Goal: Information Seeking & Learning: Learn about a topic

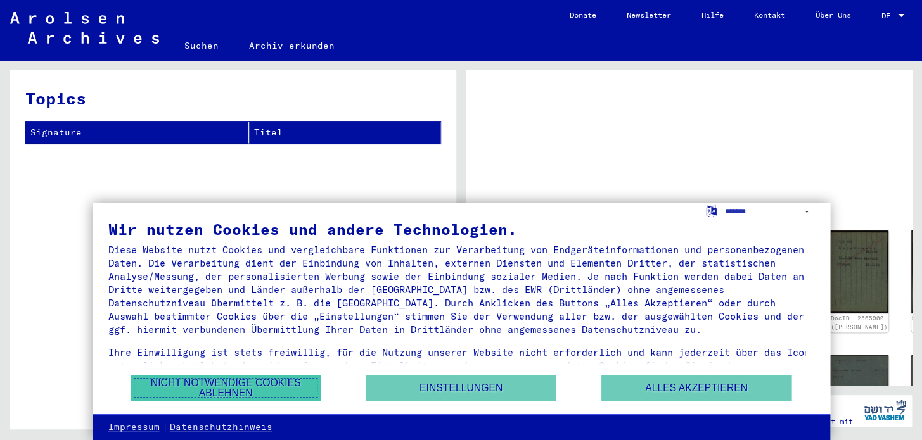
click at [230, 388] on button "Nicht notwendige Cookies ablehnen" at bounding box center [226, 388] width 190 height 26
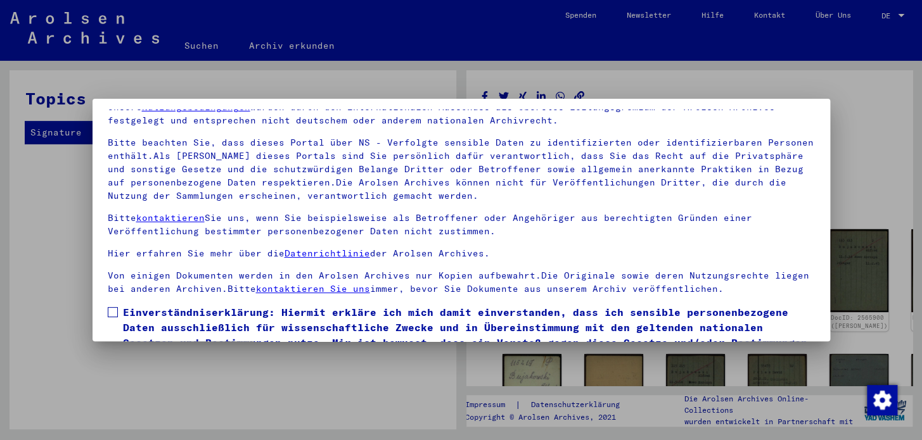
scroll to position [57, 0]
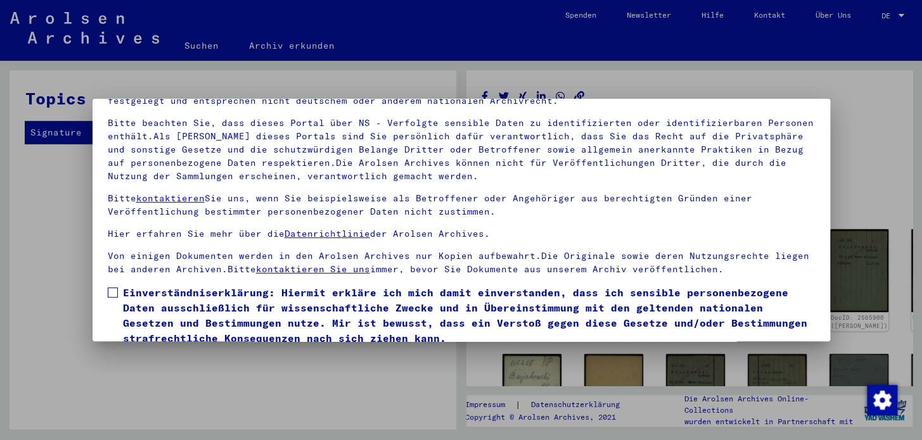
click at [112, 295] on span at bounding box center [113, 293] width 10 height 10
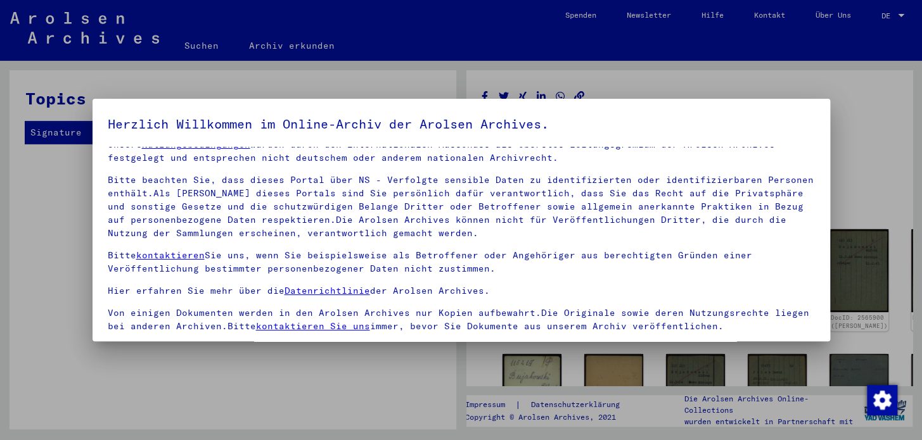
scroll to position [107, 0]
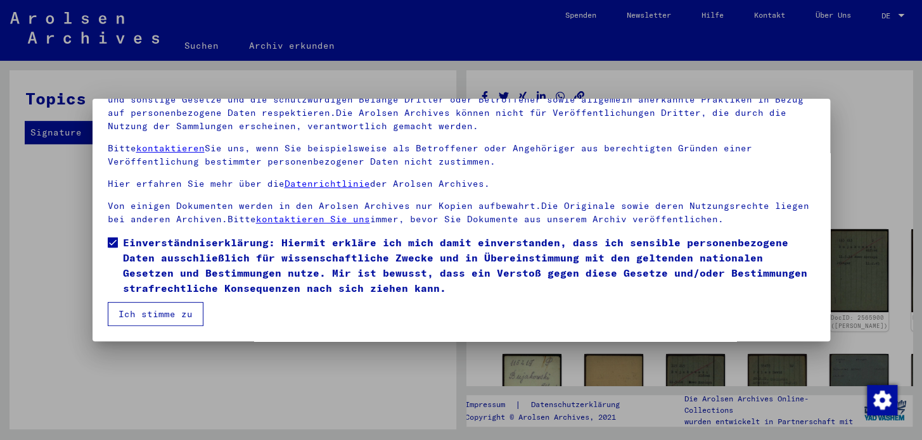
click at [143, 316] on button "Ich stimme zu" at bounding box center [156, 314] width 96 height 24
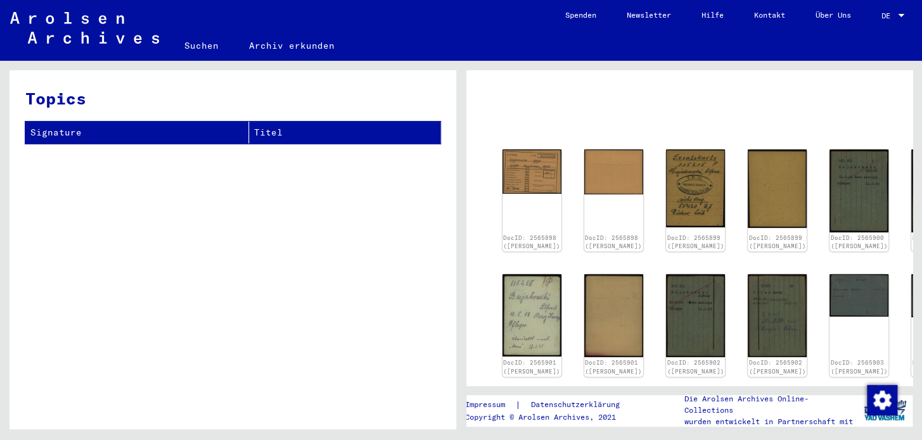
scroll to position [57, 0]
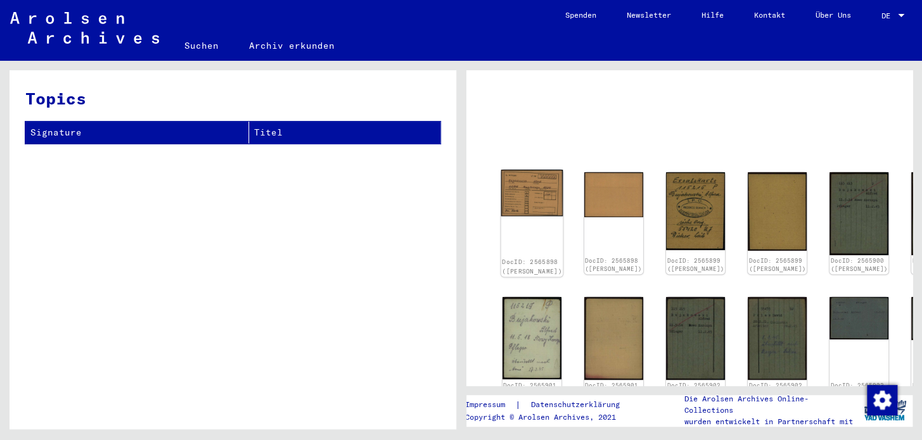
click at [520, 229] on div "DocID: 2565898 ([PERSON_NAME])" at bounding box center [531, 223] width 62 height 107
click at [528, 190] on img at bounding box center [531, 193] width 62 height 46
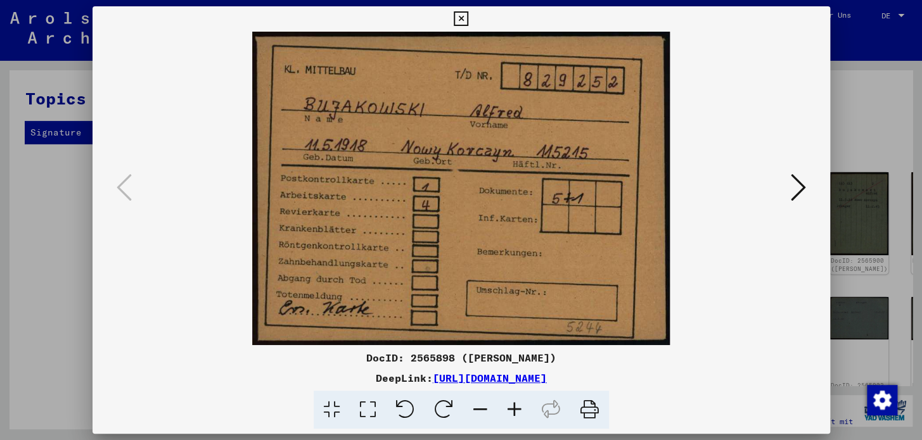
click at [798, 188] on icon at bounding box center [798, 187] width 15 height 30
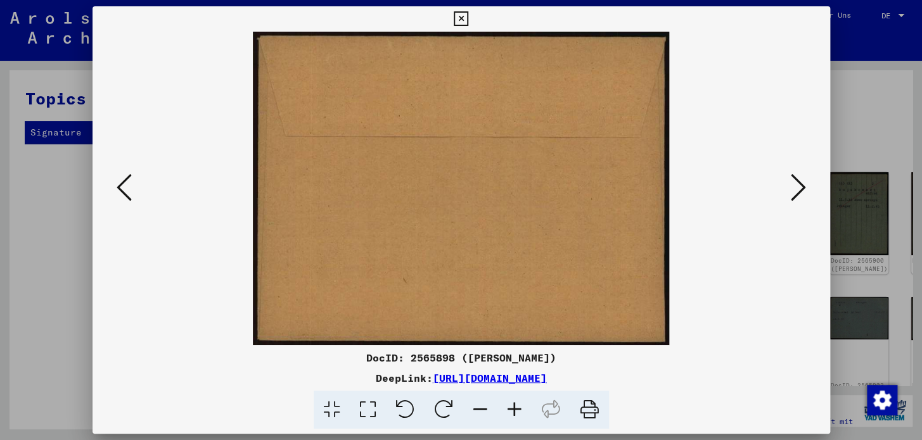
click at [798, 188] on icon at bounding box center [798, 187] width 15 height 30
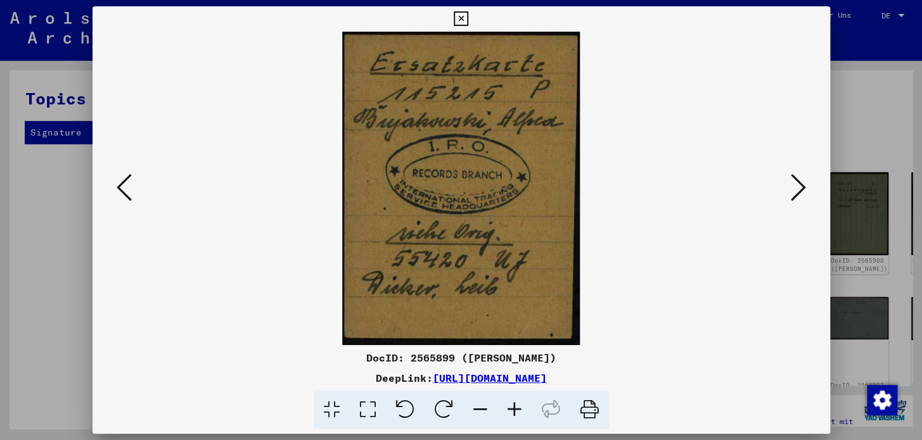
click at [798, 188] on icon at bounding box center [798, 187] width 15 height 30
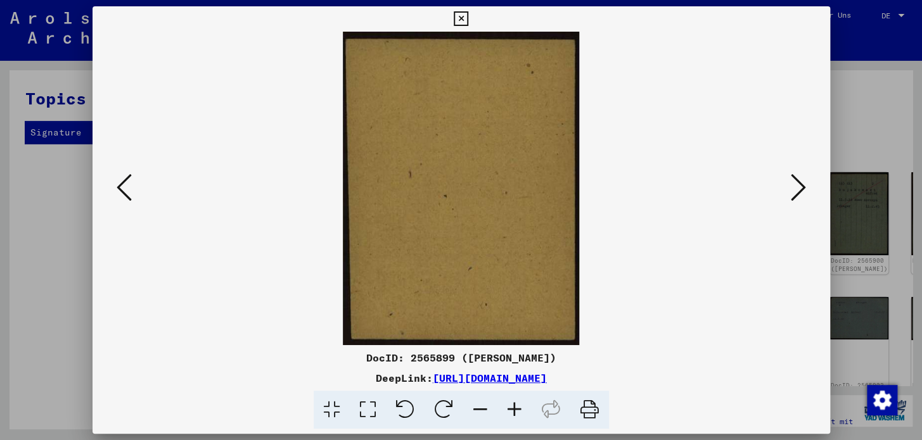
click at [798, 188] on icon at bounding box center [798, 187] width 15 height 30
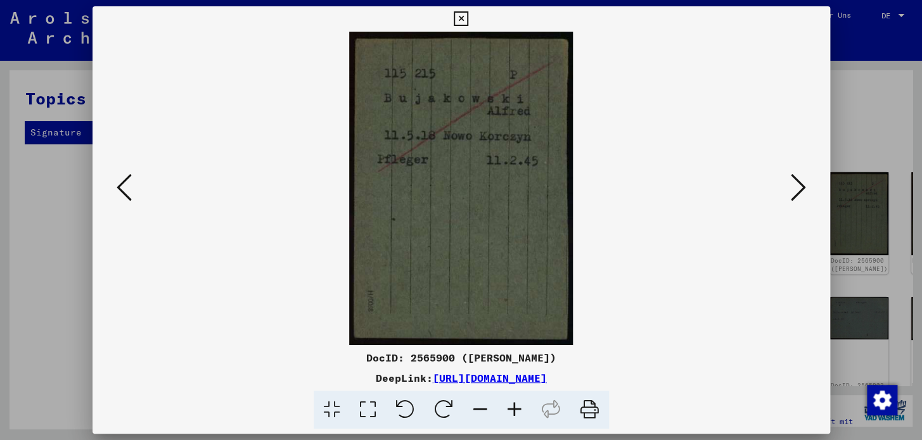
click at [798, 188] on icon at bounding box center [798, 187] width 15 height 30
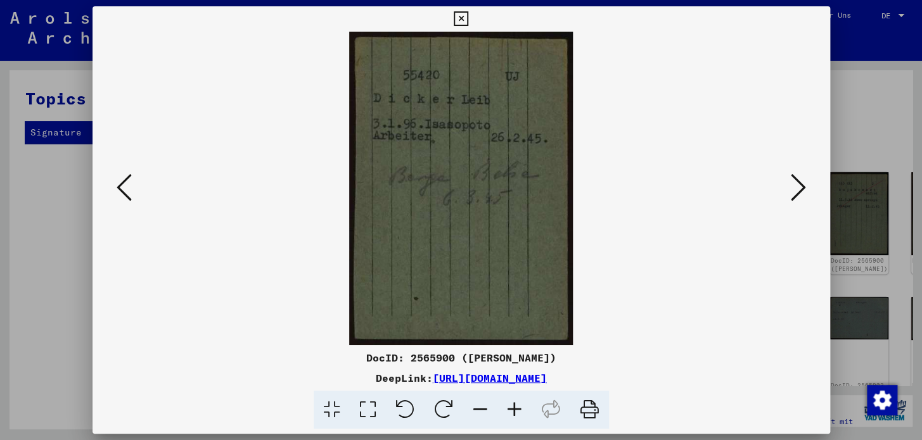
click at [798, 188] on icon at bounding box center [798, 187] width 15 height 30
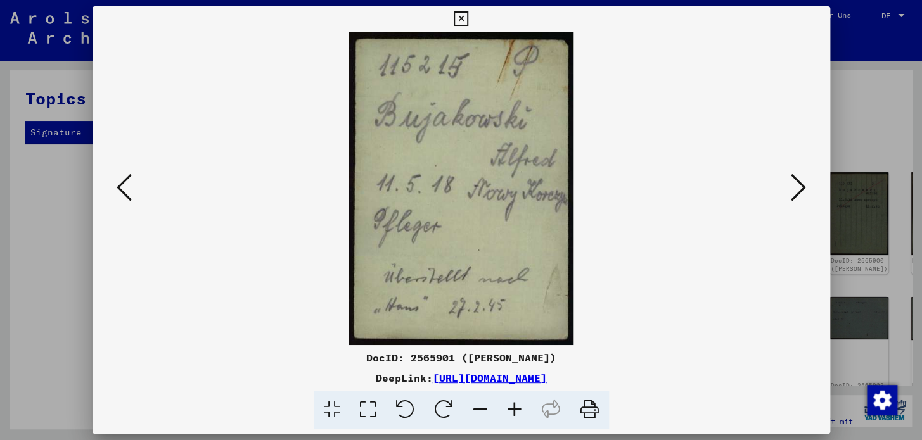
click at [798, 188] on icon at bounding box center [798, 187] width 15 height 30
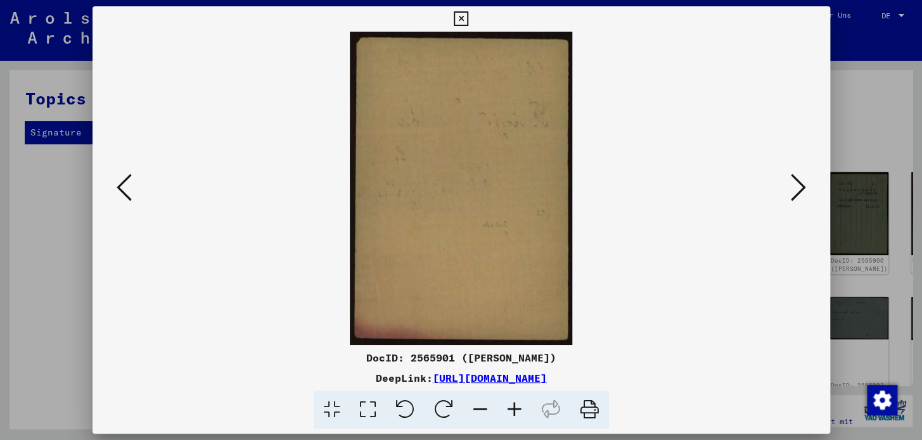
click at [798, 188] on icon at bounding box center [798, 187] width 15 height 30
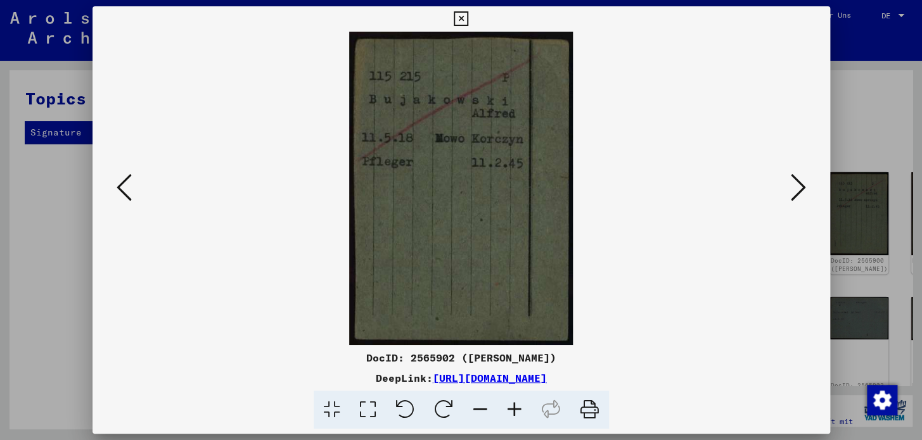
click at [798, 188] on icon at bounding box center [798, 187] width 15 height 30
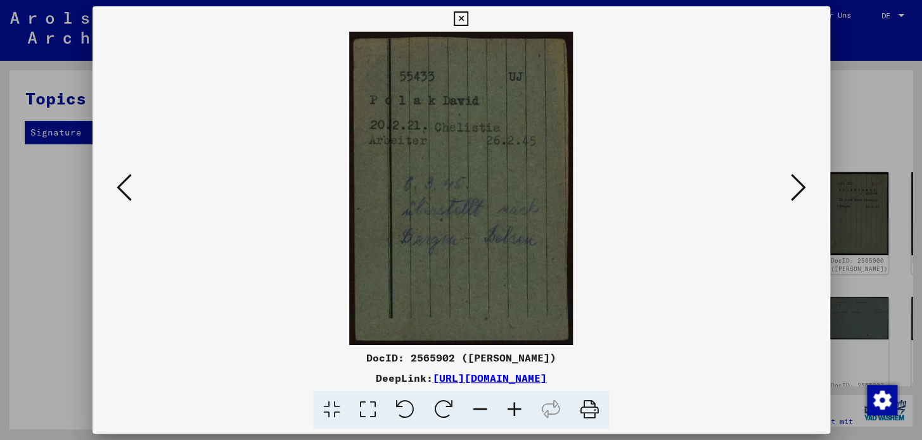
click at [800, 188] on icon at bounding box center [798, 187] width 15 height 30
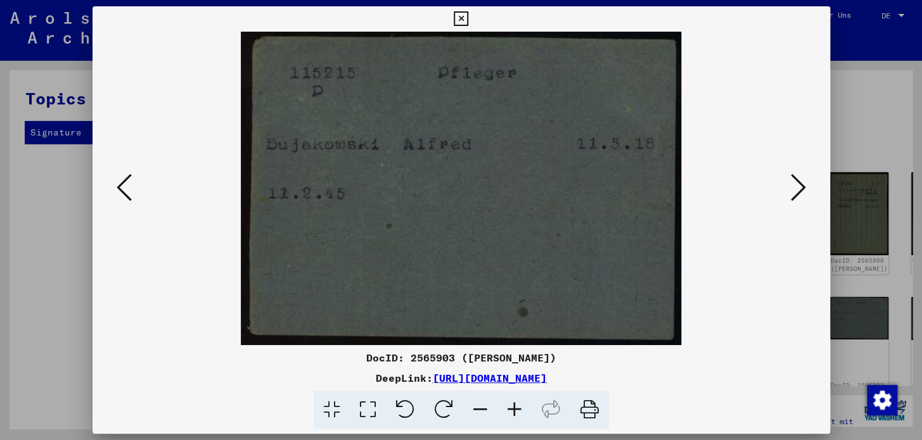
click at [800, 188] on icon at bounding box center [798, 187] width 15 height 30
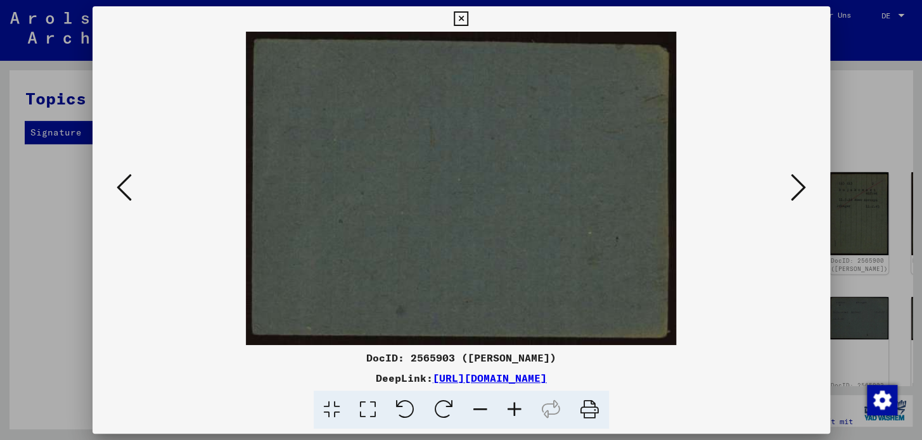
click at [800, 188] on icon at bounding box center [798, 187] width 15 height 30
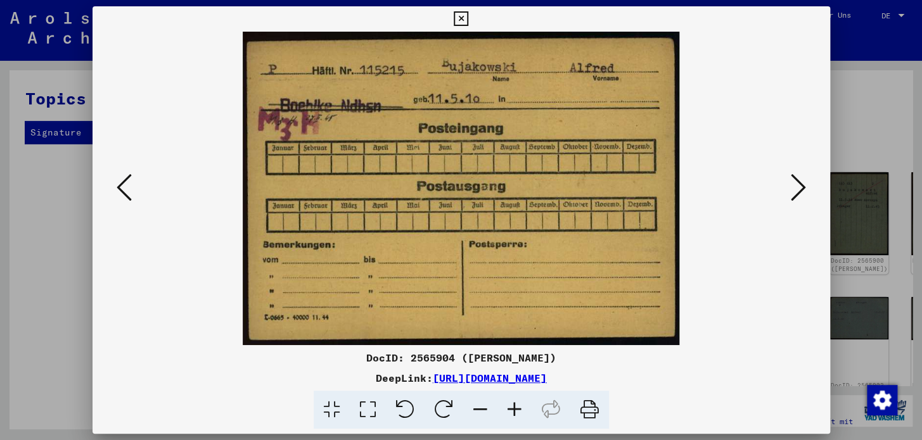
click at [800, 188] on icon at bounding box center [798, 187] width 15 height 30
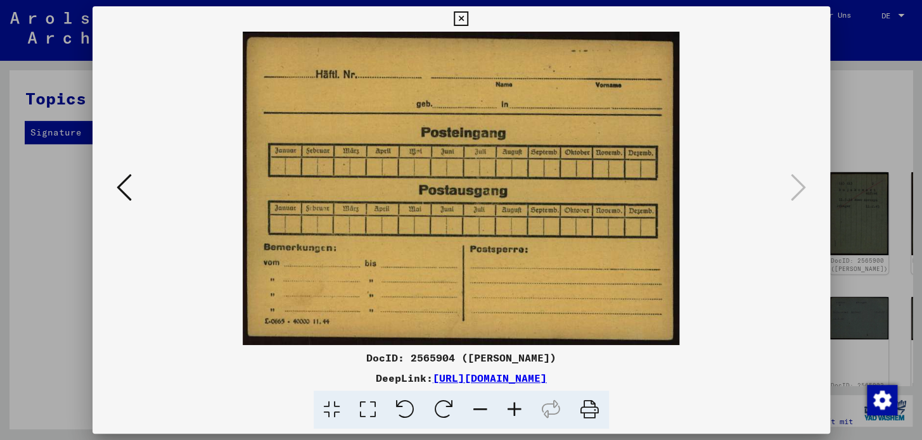
click at [128, 184] on icon at bounding box center [124, 187] width 15 height 30
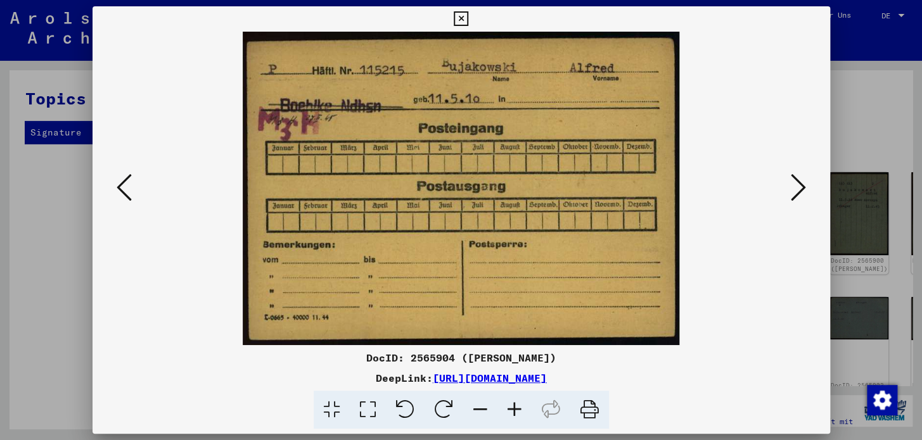
click at [798, 188] on icon at bounding box center [798, 187] width 15 height 30
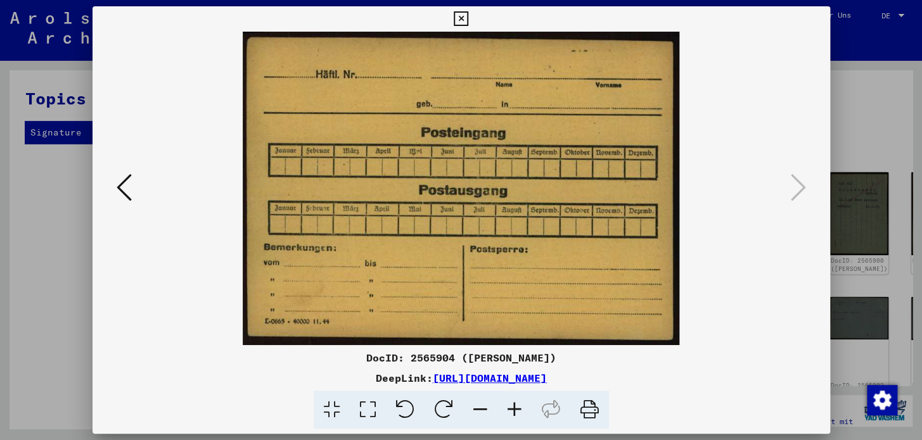
click at [126, 181] on icon at bounding box center [124, 187] width 15 height 30
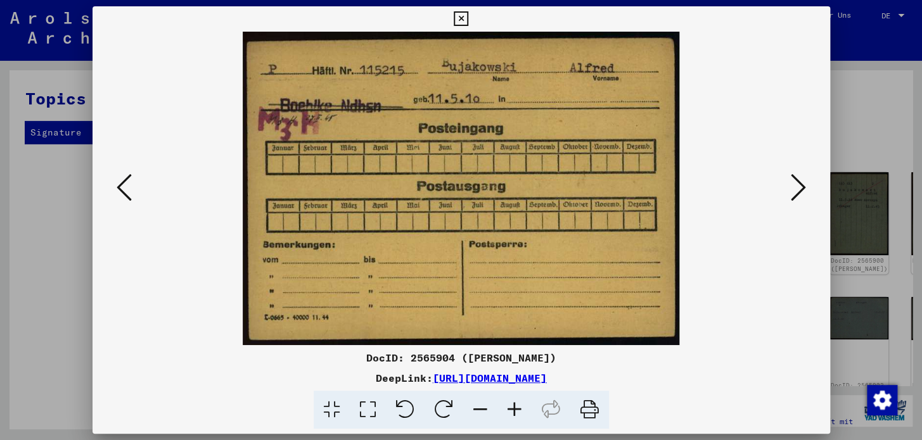
click at [126, 181] on icon at bounding box center [124, 187] width 15 height 30
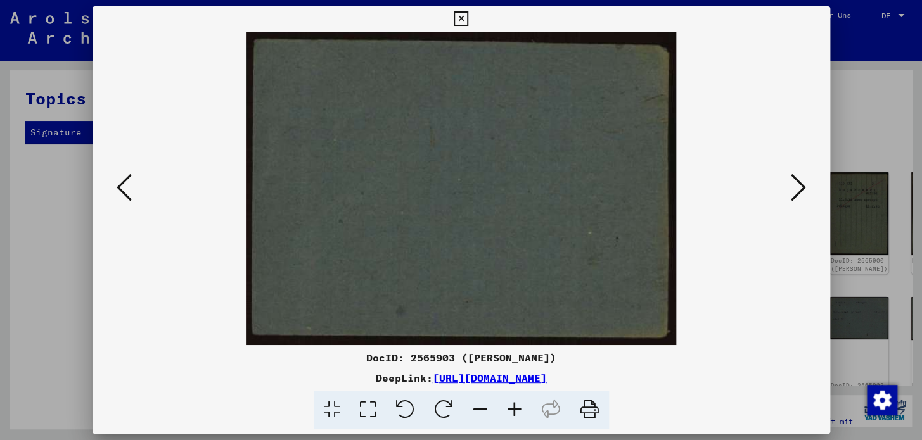
click at [126, 181] on icon at bounding box center [124, 187] width 15 height 30
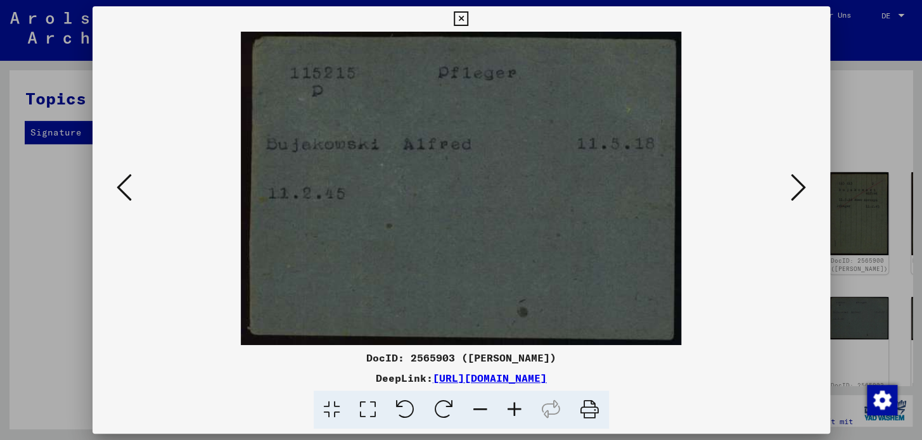
click at [126, 181] on icon at bounding box center [124, 187] width 15 height 30
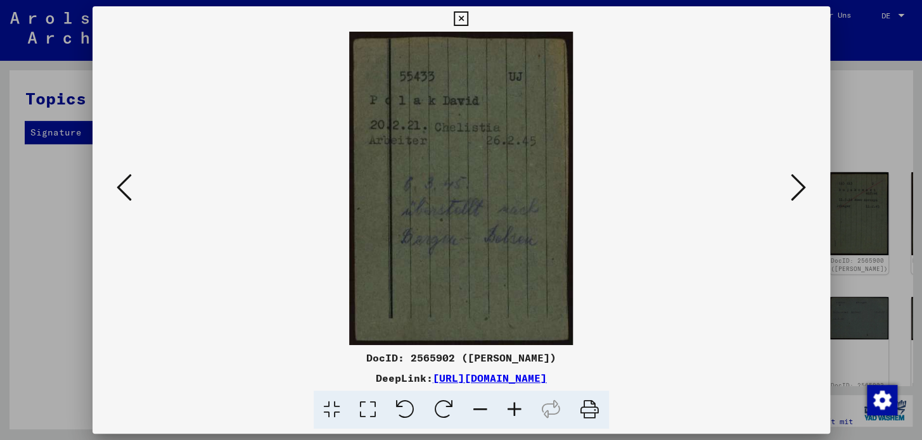
click at [126, 181] on icon at bounding box center [124, 187] width 15 height 30
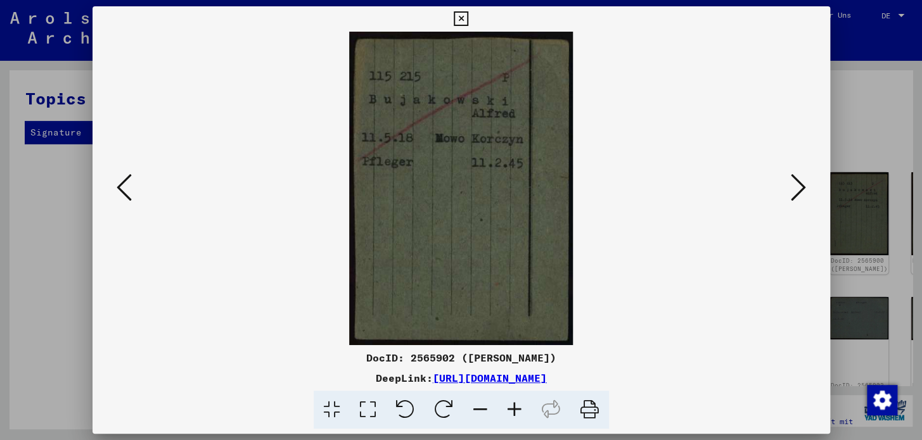
click at [132, 186] on button at bounding box center [124, 188] width 23 height 36
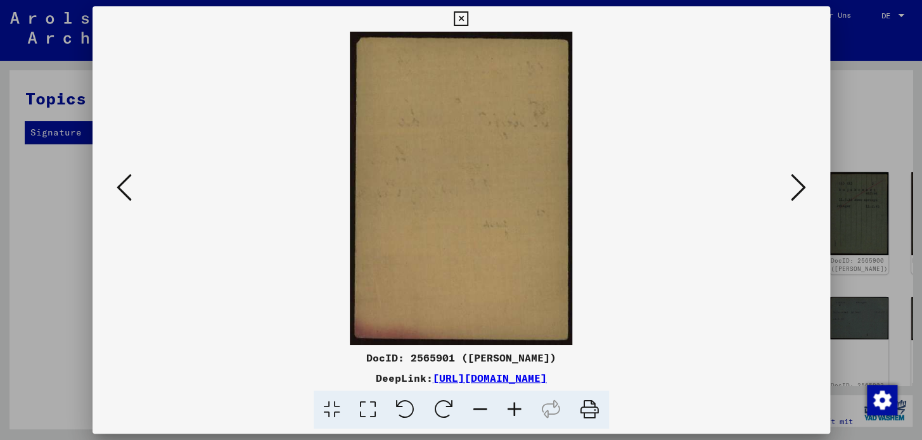
click at [132, 186] on button at bounding box center [124, 188] width 23 height 36
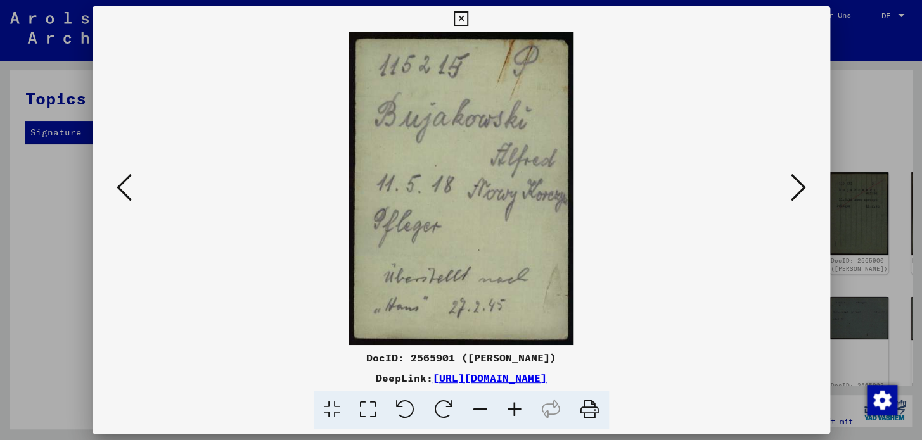
click at [132, 186] on button at bounding box center [124, 188] width 23 height 36
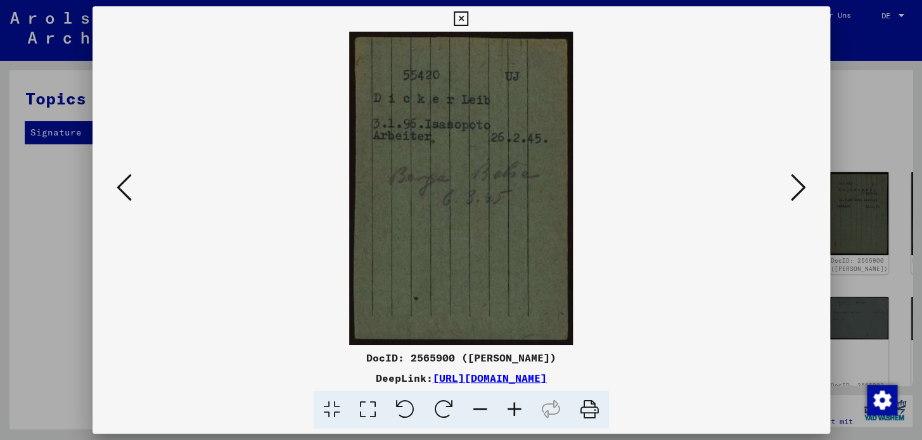
click at [131, 186] on icon at bounding box center [124, 187] width 15 height 30
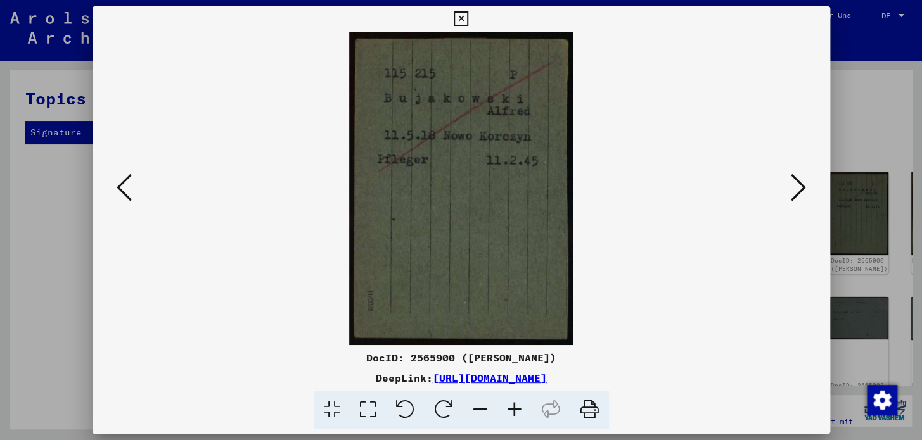
click at [131, 186] on icon at bounding box center [124, 187] width 15 height 30
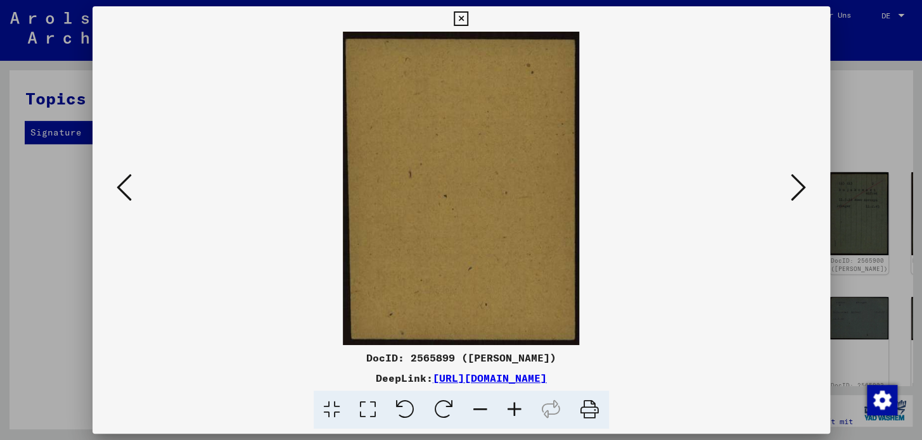
click at [131, 184] on icon at bounding box center [124, 187] width 15 height 30
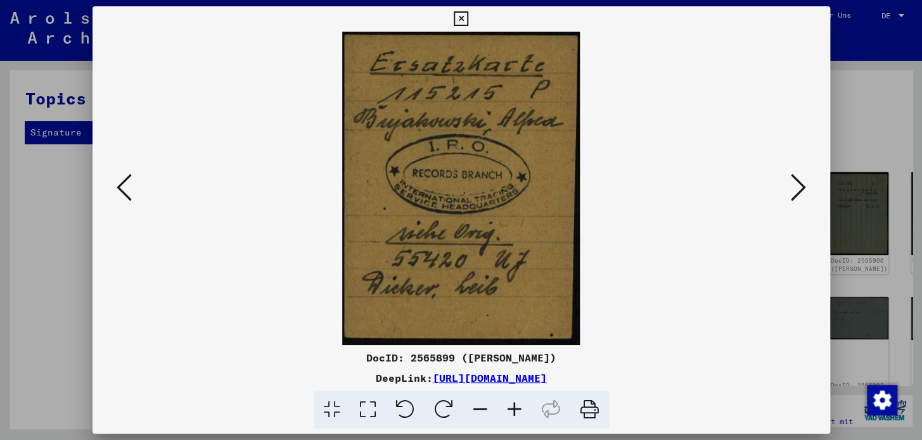
click at [129, 195] on icon at bounding box center [124, 187] width 15 height 30
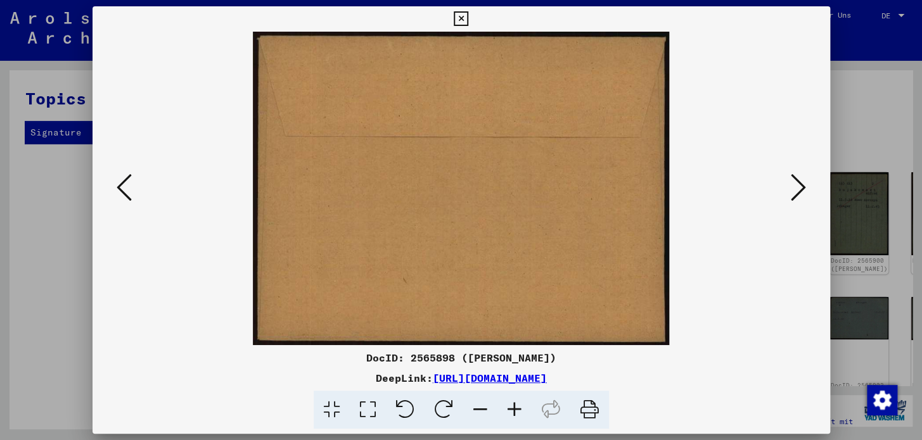
click at [129, 195] on icon at bounding box center [124, 187] width 15 height 30
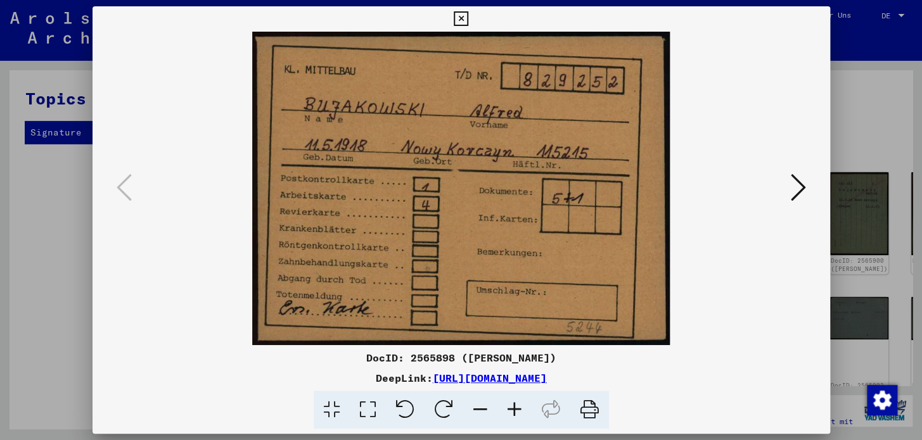
click at [461, 19] on icon at bounding box center [461, 18] width 15 height 15
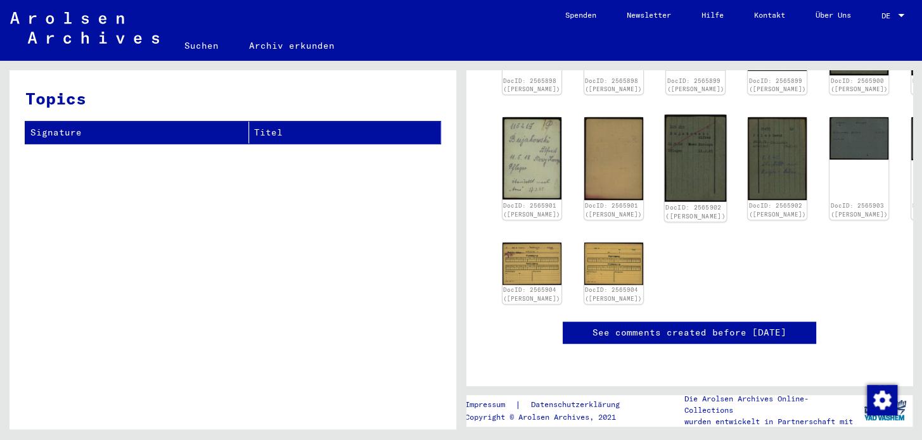
scroll to position [345, 0]
